Goal: Navigation & Orientation: Find specific page/section

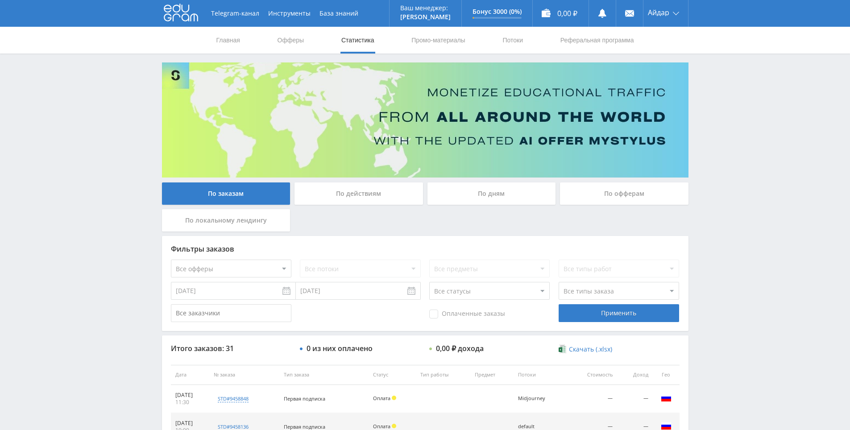
drag, startPoint x: 720, startPoint y: 228, endPoint x: 704, endPoint y: 179, distance: 51.8
click at [704, 179] on div "Telegram-канал Инструменты База знаний Ваш менеджер: [PERSON_NAME] Online @edug…" at bounding box center [425, 374] width 850 height 749
click at [700, 162] on div "Telegram-канал Инструменты База знаний Ваш менеджер: [PERSON_NAME] Online @edug…" at bounding box center [425, 374] width 850 height 749
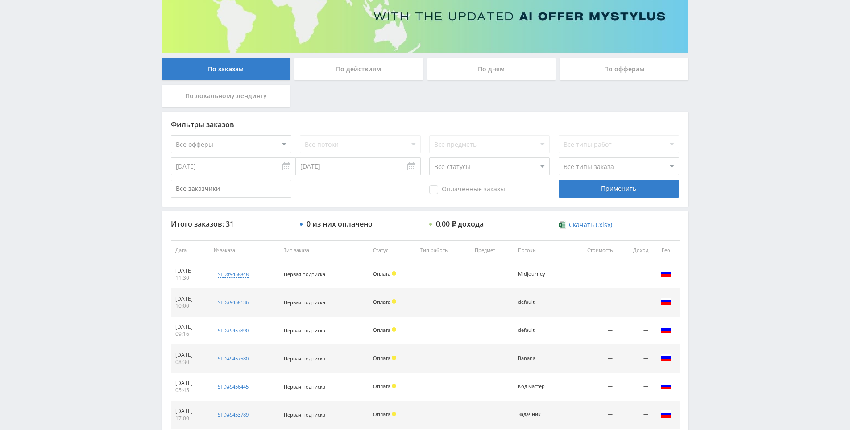
drag, startPoint x: 703, startPoint y: 190, endPoint x: 708, endPoint y: 218, distance: 27.8
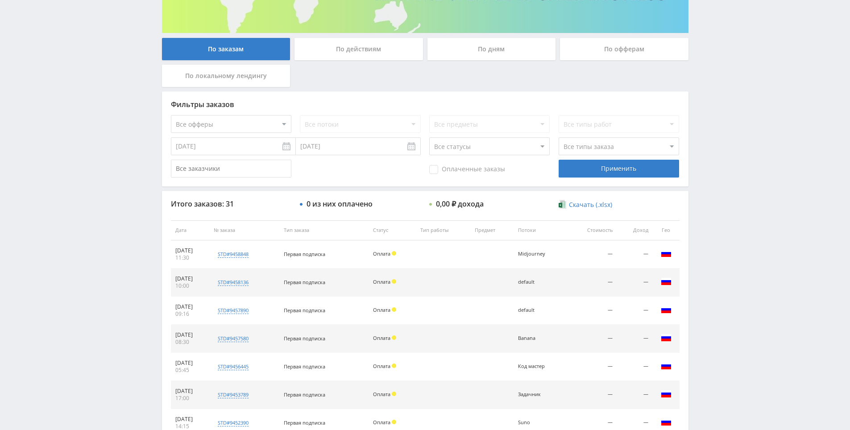
scroll to position [135, 0]
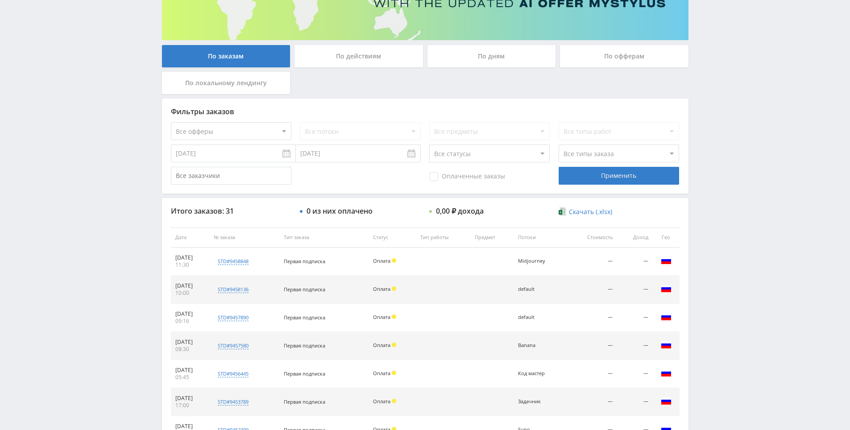
drag, startPoint x: 722, startPoint y: 252, endPoint x: 723, endPoint y: 219, distance: 33.5
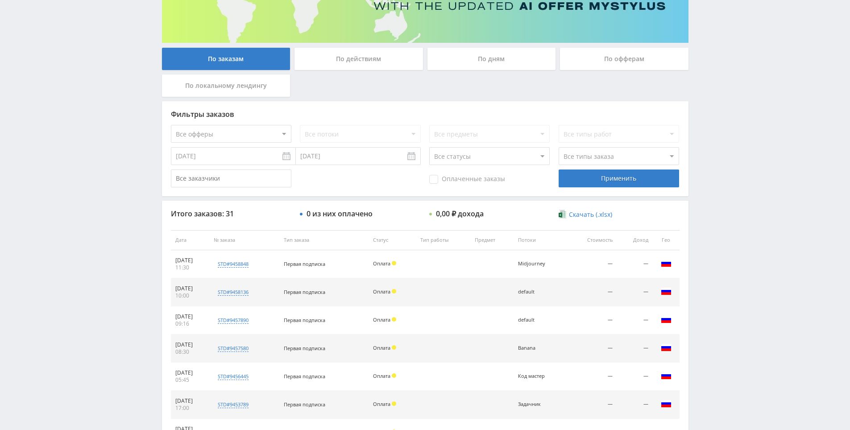
click at [723, 218] on div "Telegram-канал Инструменты База знаний Ваш менеджер: [PERSON_NAME] Online @edug…" at bounding box center [425, 239] width 850 height 749
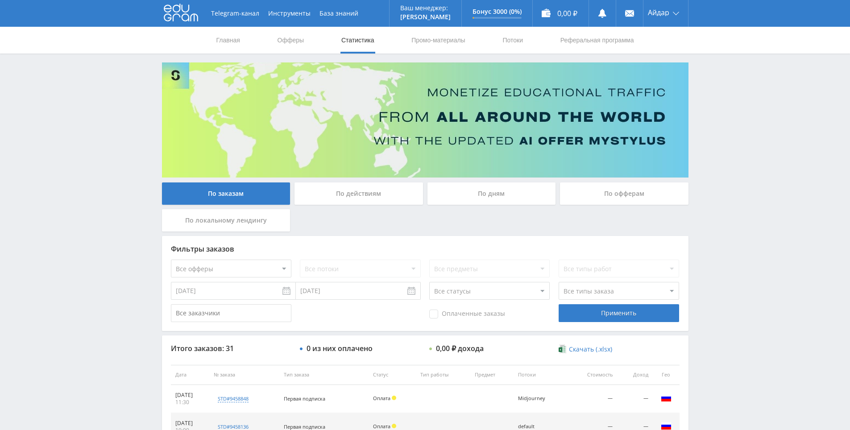
drag, startPoint x: 713, startPoint y: 171, endPoint x: 727, endPoint y: 145, distance: 29.3
click at [727, 139] on div "Telegram-канал Инструменты База знаний Ваш менеджер: [PERSON_NAME] Online @edug…" at bounding box center [425, 374] width 850 height 749
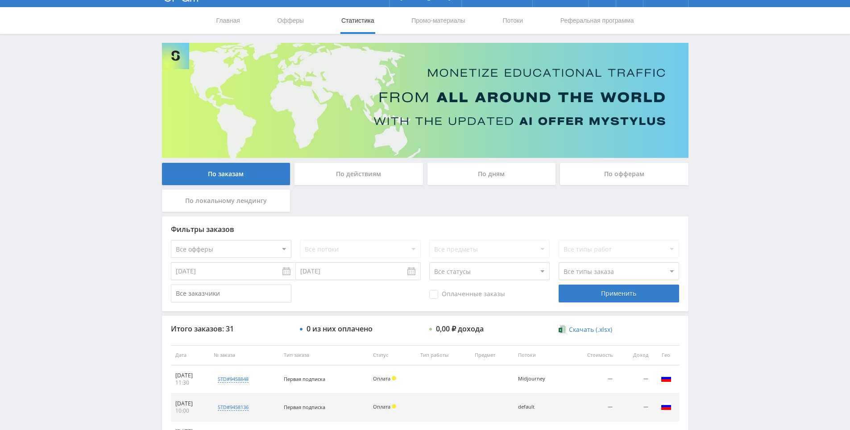
scroll to position [48, 0]
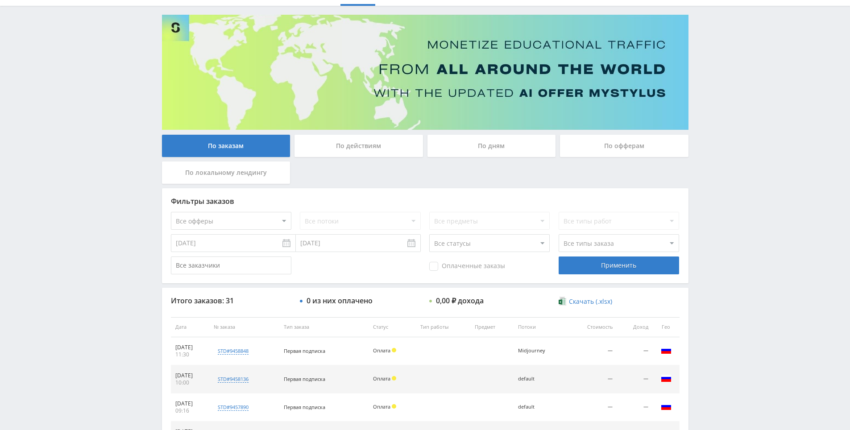
drag, startPoint x: 727, startPoint y: 139, endPoint x: 728, endPoint y: 165, distance: 26.3
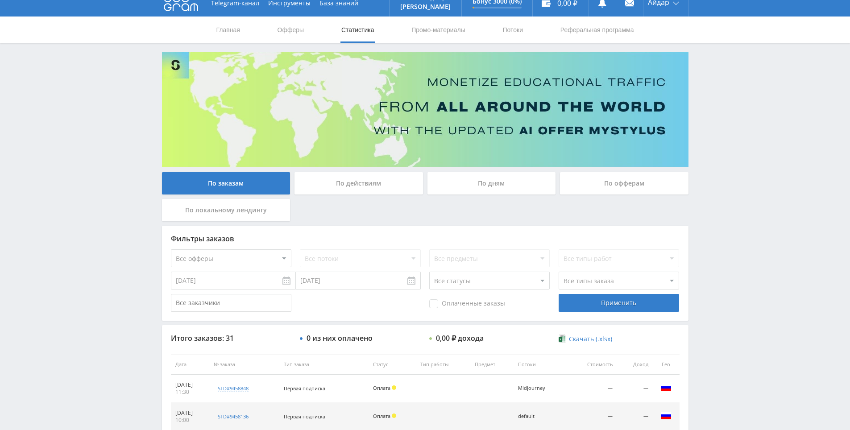
scroll to position [0, 0]
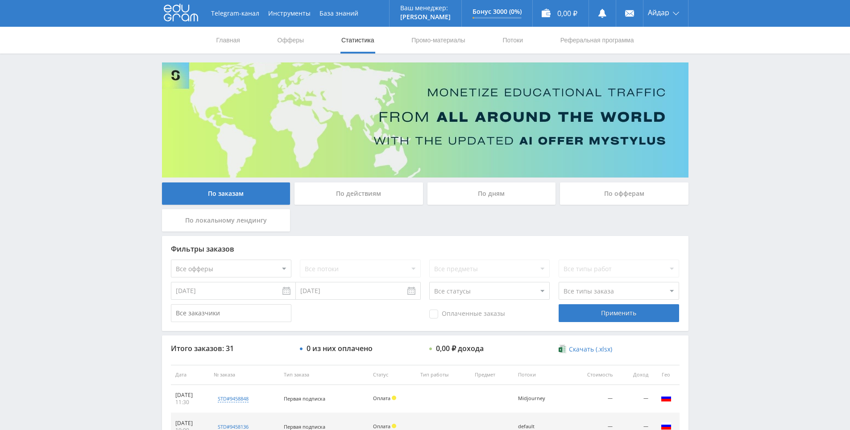
drag, startPoint x: 724, startPoint y: 178, endPoint x: 538, endPoint y: 57, distance: 222.1
